Goal: Navigation & Orientation: Find specific page/section

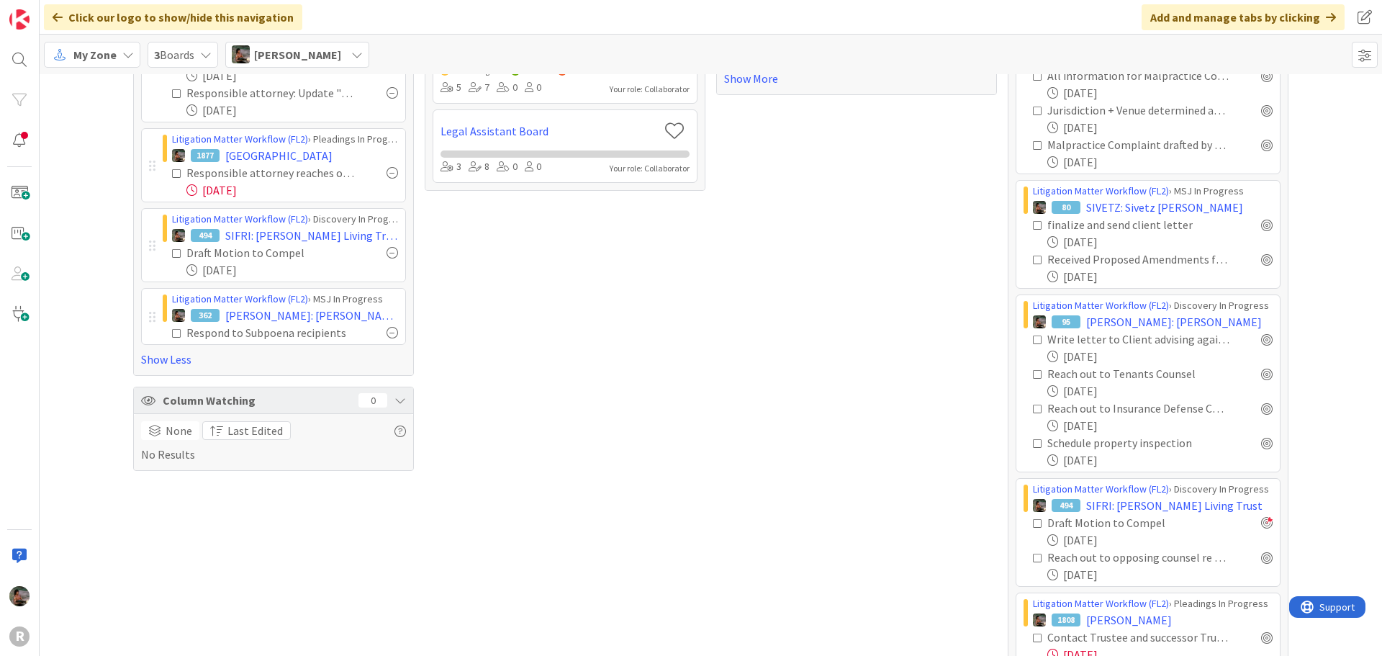
scroll to position [216, 0]
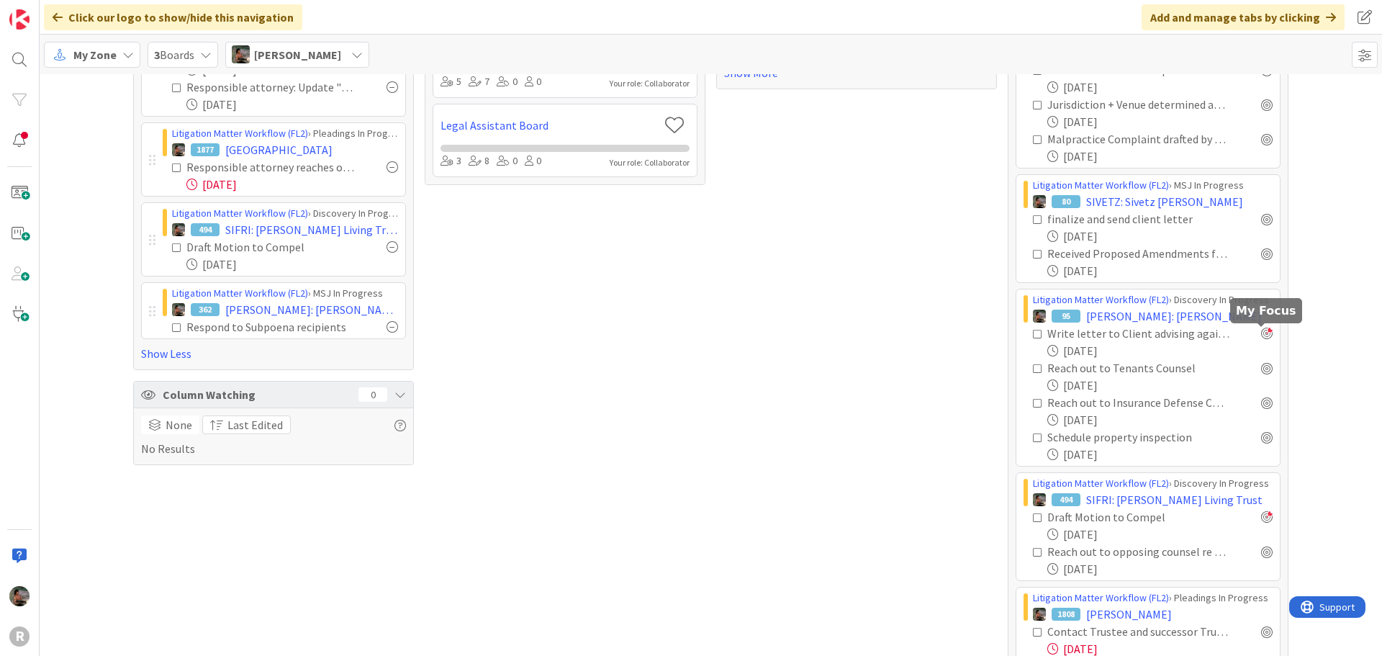
click at [1261, 335] on div at bounding box center [1267, 333] width 12 height 12
click at [1261, 370] on div at bounding box center [1267, 368] width 12 height 12
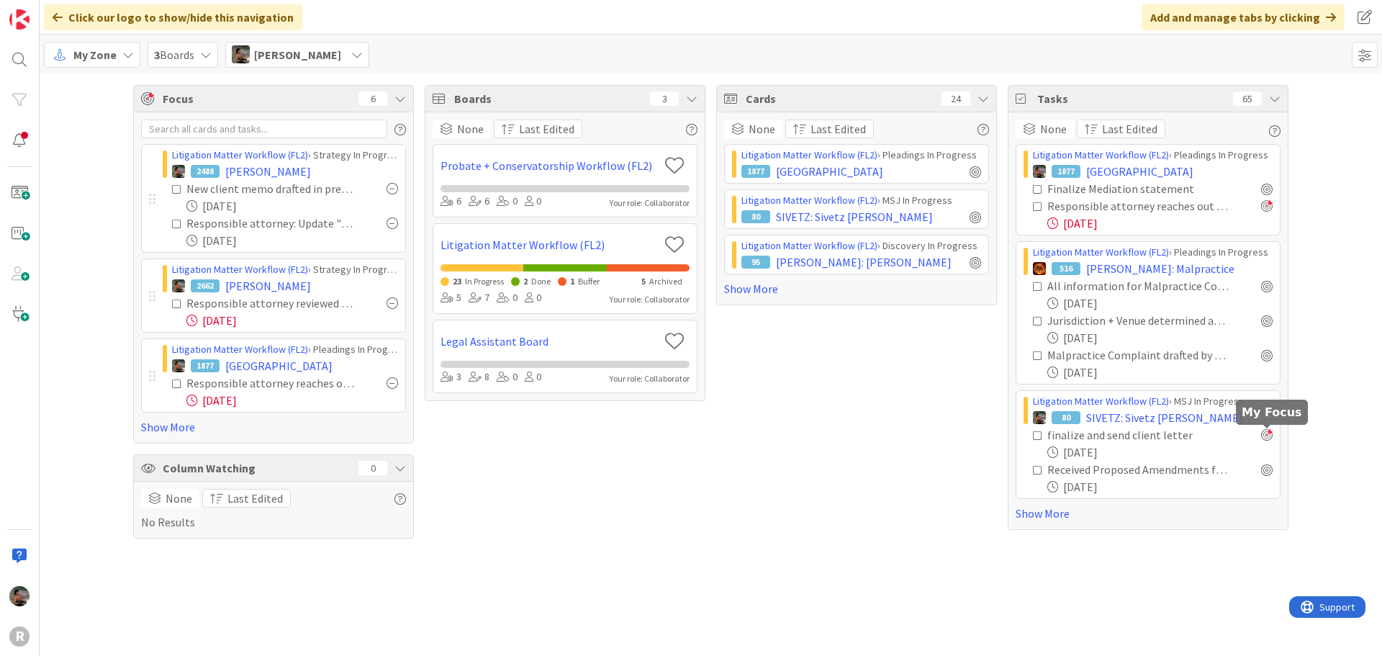
click at [1265, 439] on div at bounding box center [1267, 435] width 12 height 12
click at [1053, 520] on link "Show More" at bounding box center [1147, 512] width 265 height 17
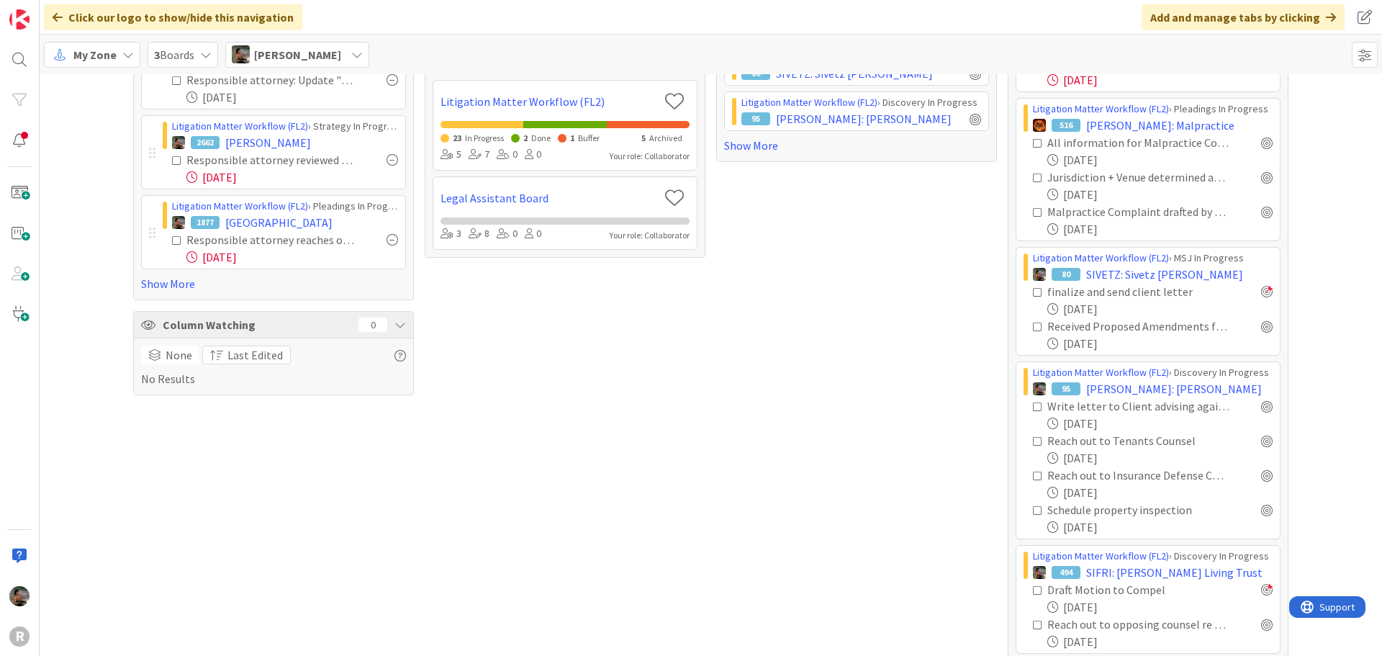
scroll to position [144, 0]
click at [1261, 404] on div at bounding box center [1267, 405] width 12 height 12
click at [1261, 476] on div at bounding box center [1267, 474] width 12 height 12
click at [1261, 440] on div at bounding box center [1267, 440] width 12 height 12
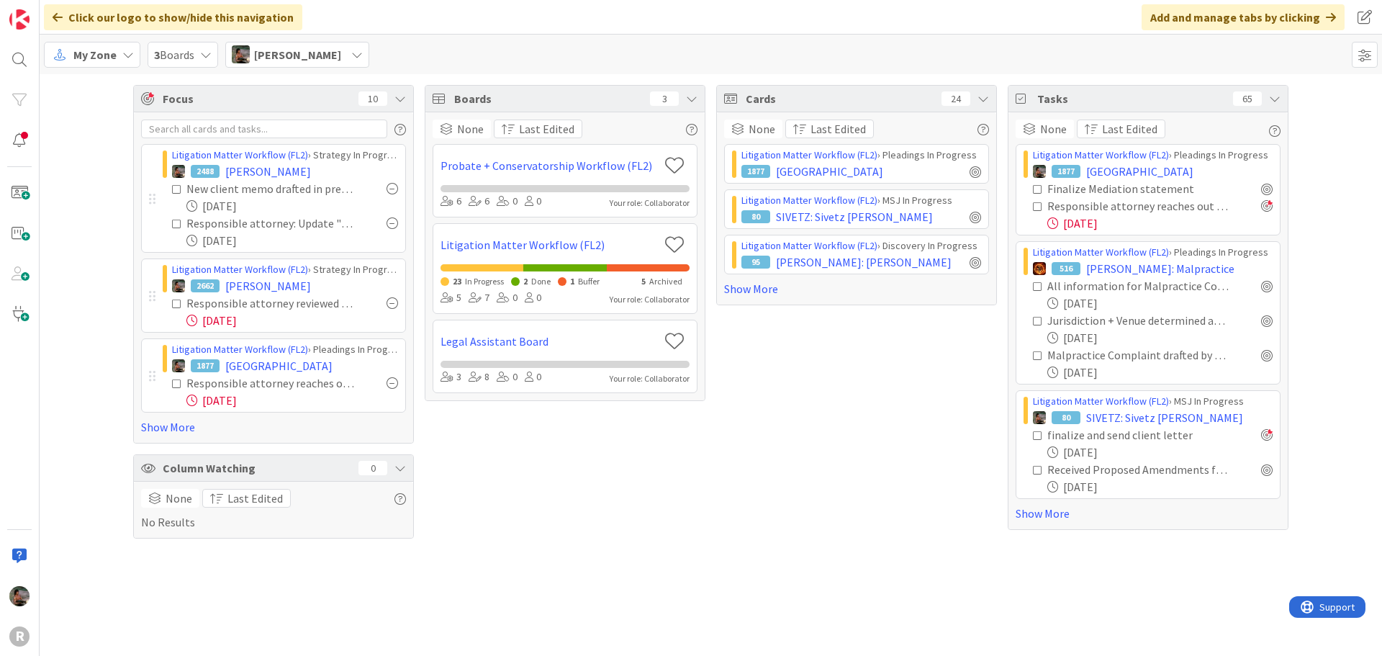
scroll to position [0, 0]
